Goal: Task Accomplishment & Management: Use online tool/utility

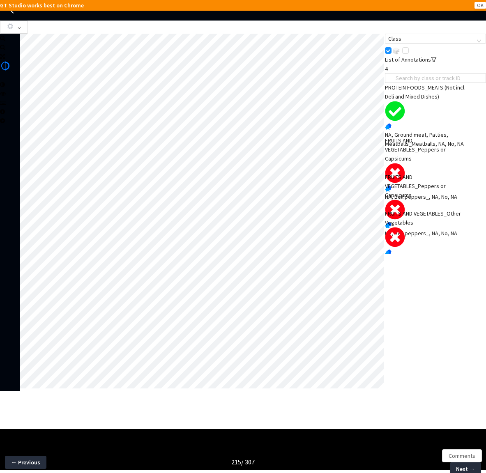
click at [427, 163] on div "FRUITS AND VEGETABLES_Peppers or Capsicums" at bounding box center [425, 149] width 81 height 27
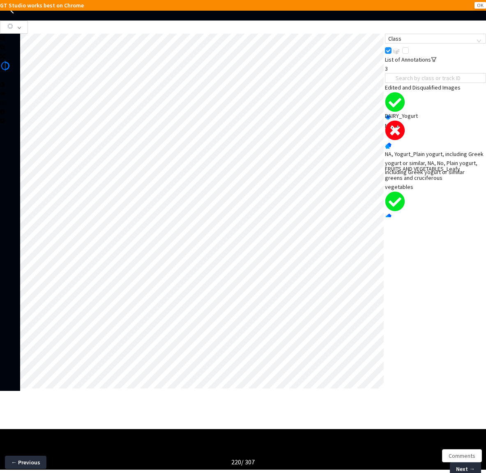
click at [426, 217] on div "Class List of Annotations 3 Edited and Disqualified Images No, NA DAIRY_Yogurt …" at bounding box center [435, 125] width 101 height 183
click at [434, 157] on div "NA, Yogurt_Plain yogurt, including Greek yogurt or similar, NA, No, Plain yogur…" at bounding box center [435, 162] width 101 height 27
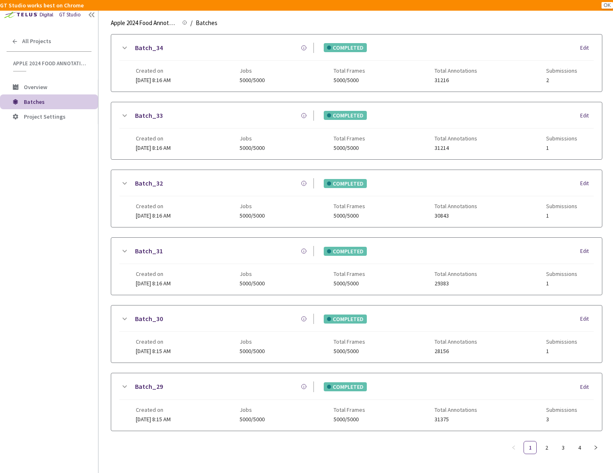
scroll to position [573, 0]
click at [566, 441] on link "3" at bounding box center [563, 447] width 12 height 12
click at [575, 445] on link "4" at bounding box center [579, 447] width 12 height 12
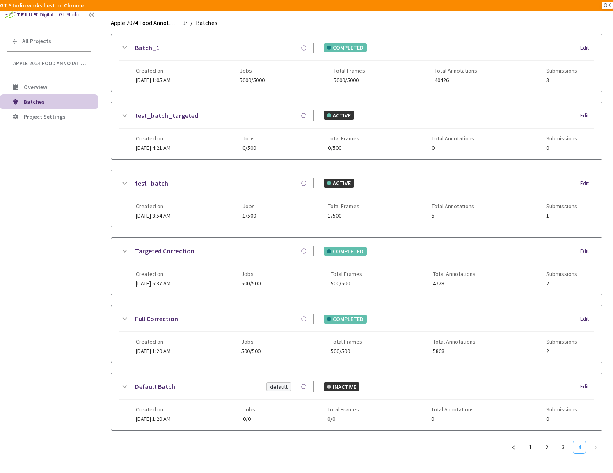
scroll to position [31, 0]
click at [562, 443] on link "3" at bounding box center [563, 447] width 12 height 12
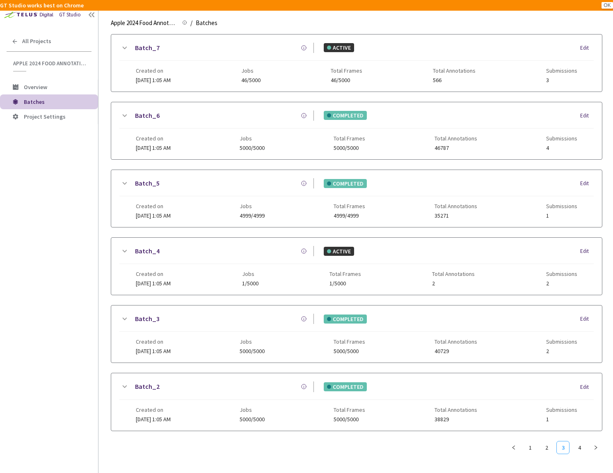
scroll to position [573, 0]
click at [581, 441] on link "4" at bounding box center [579, 447] width 12 height 12
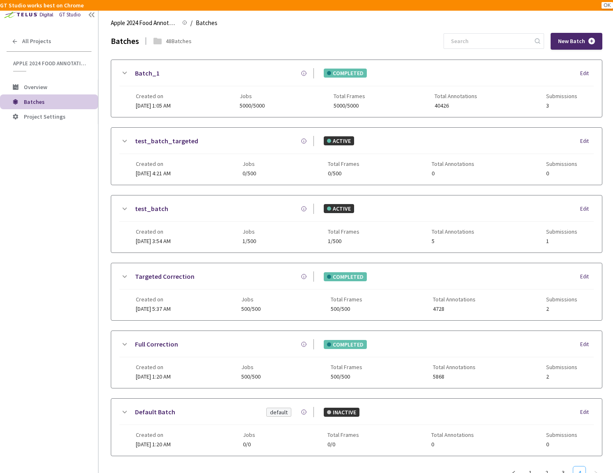
scroll to position [0, 0]
click at [122, 78] on icon at bounding box center [124, 73] width 10 height 10
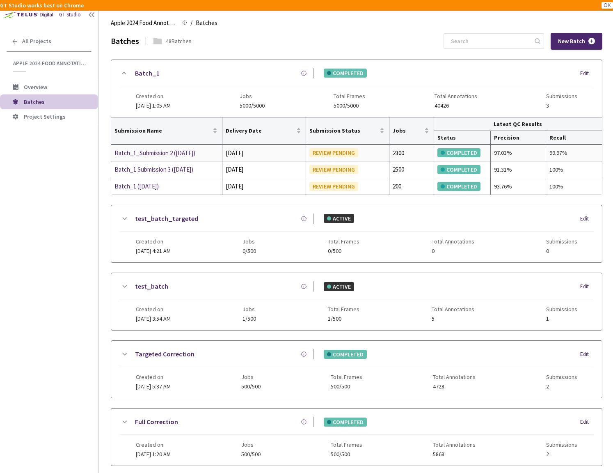
click at [165, 155] on div "Batch_1_Submission 2 (03-07-25)" at bounding box center [158, 153] width 87 height 10
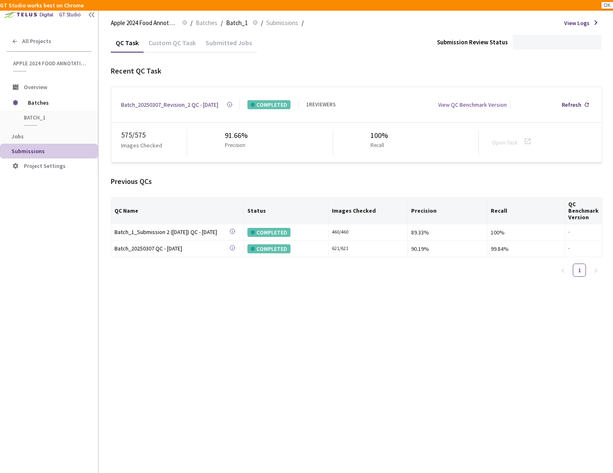
click at [165, 44] on div "Custom QC Task" at bounding box center [172, 46] width 57 height 14
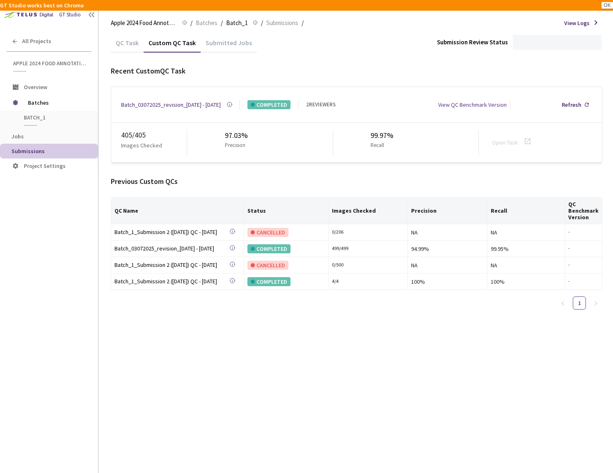
click at [175, 105] on div "Batch_03072025_revision_4 - 07 Sep, 2025" at bounding box center [171, 104] width 100 height 9
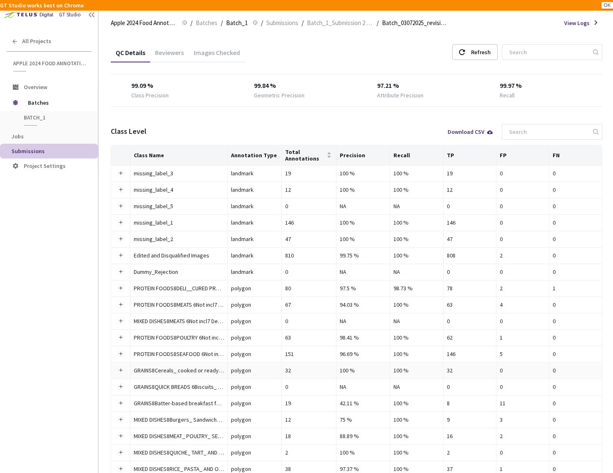
drag, startPoint x: 263, startPoint y: 452, endPoint x: 376, endPoint y: 363, distance: 143.3
click at [376, 363] on td "100 %" at bounding box center [364, 370] width 54 height 16
click at [458, 137] on div "Download CSV" at bounding box center [471, 132] width 56 height 16
